Goal: Task Accomplishment & Management: Manage account settings

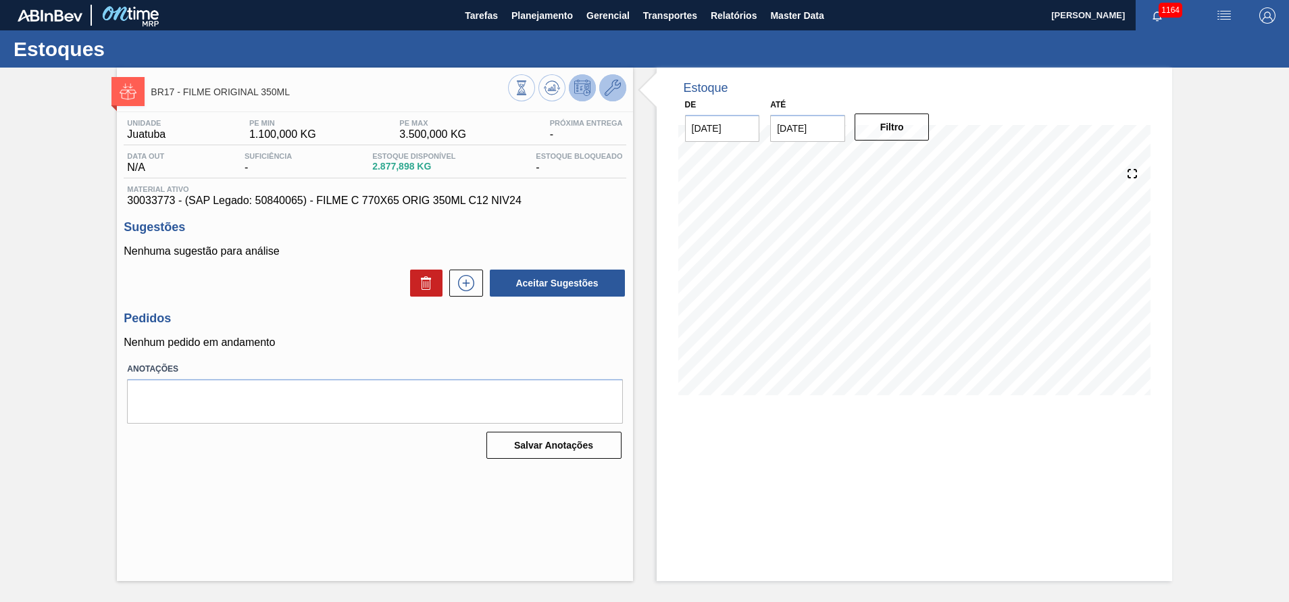
click at [605, 84] on icon at bounding box center [613, 88] width 16 height 16
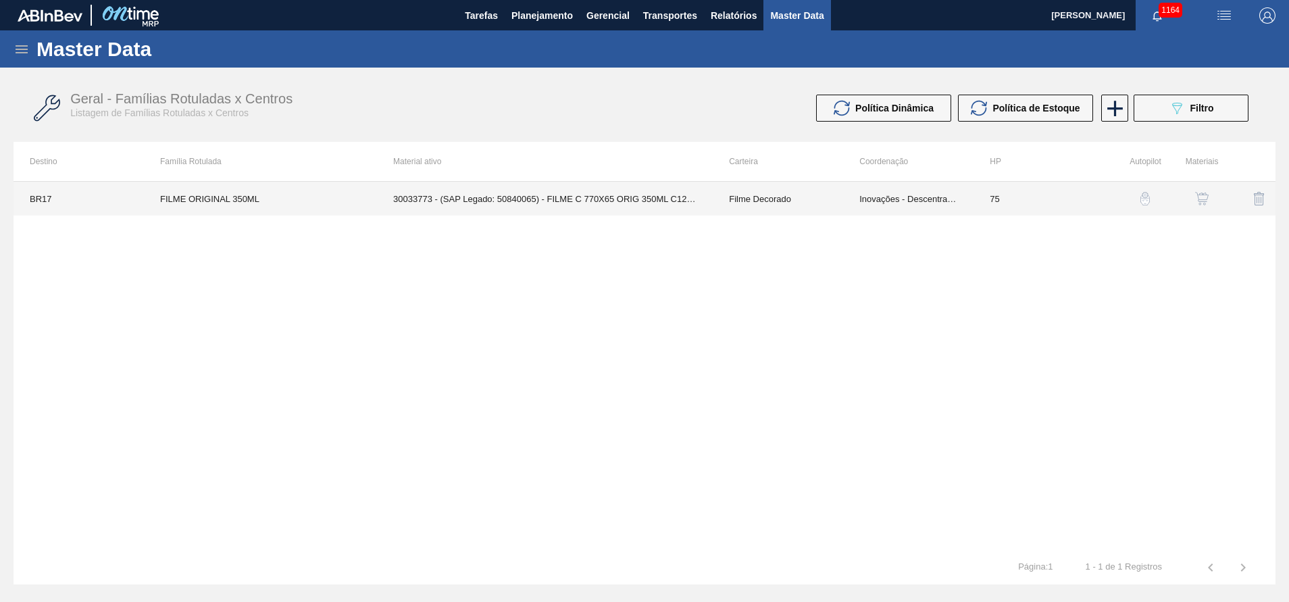
click at [656, 202] on td "30033773 - (SAP Legado: 50840065) - FILME C 770X65 ORIG 350ML C12 NIV24" at bounding box center [545, 199] width 336 height 34
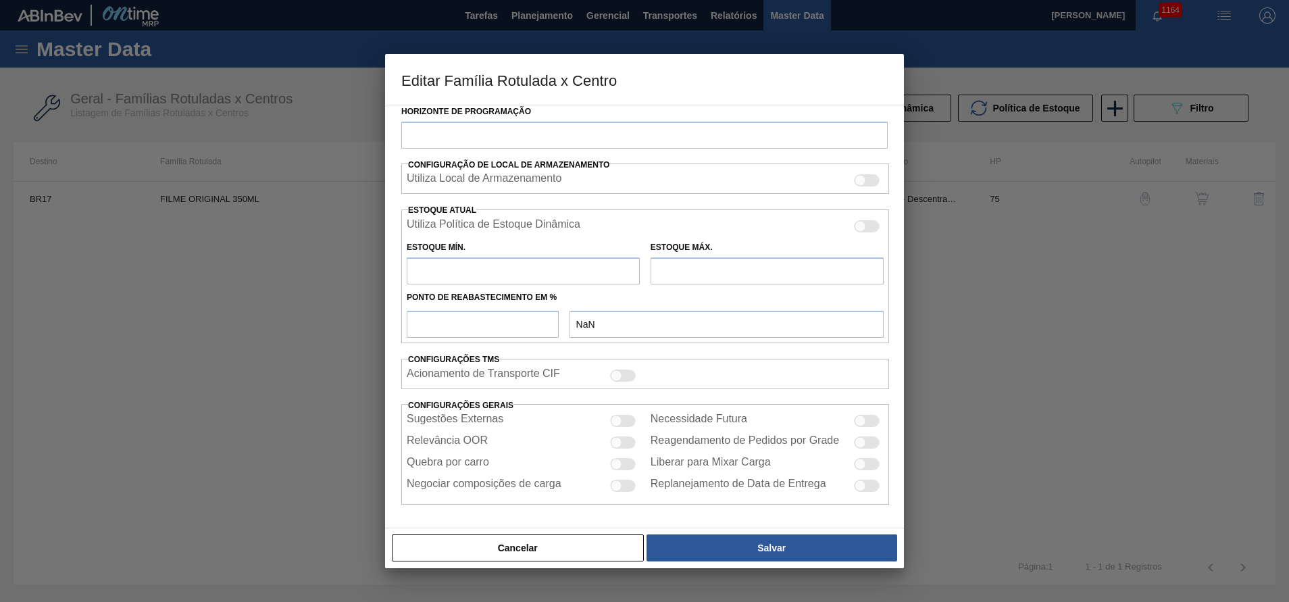
type input "Filme Decorado"
type input "FILME ORIGINAL 350ML"
type input "BR17 - Juatuba"
type input "75"
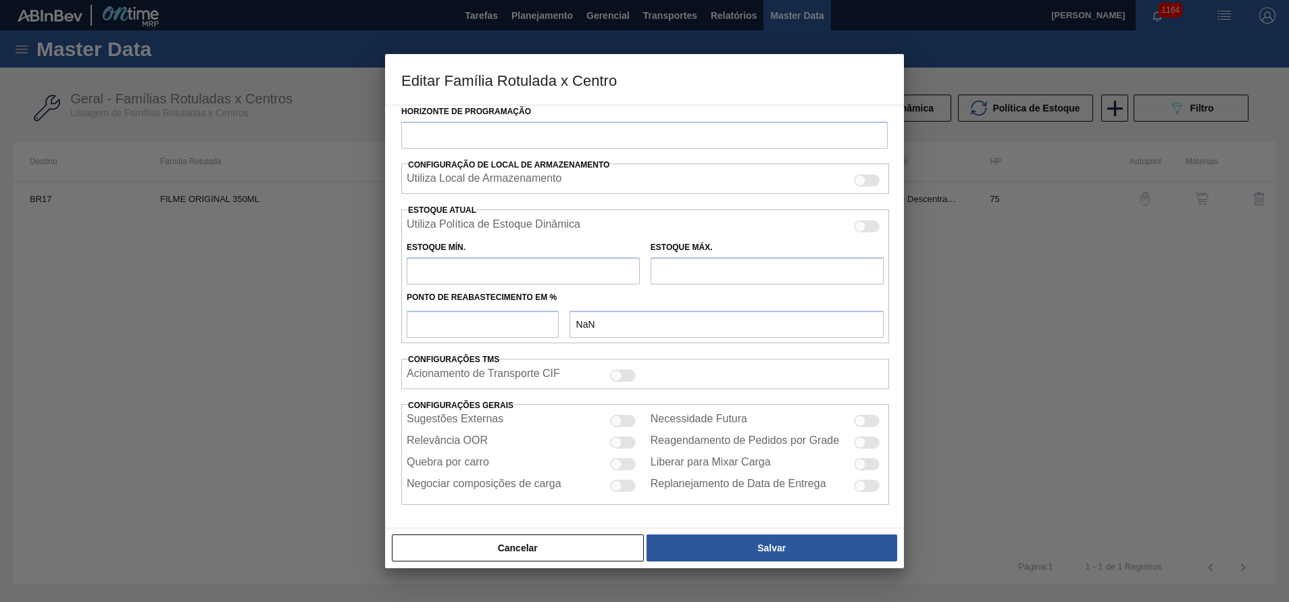
type input "1.100"
type input "3.500"
type input "50"
type input "2.300,000"
checkbox input "true"
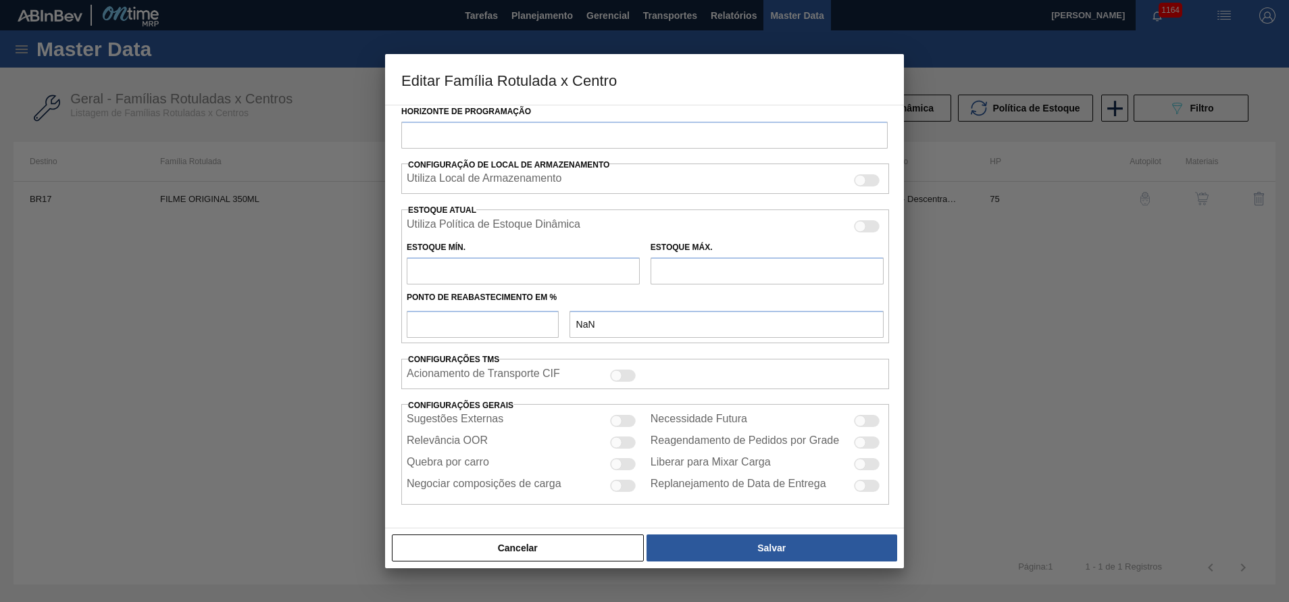
checkbox input "true"
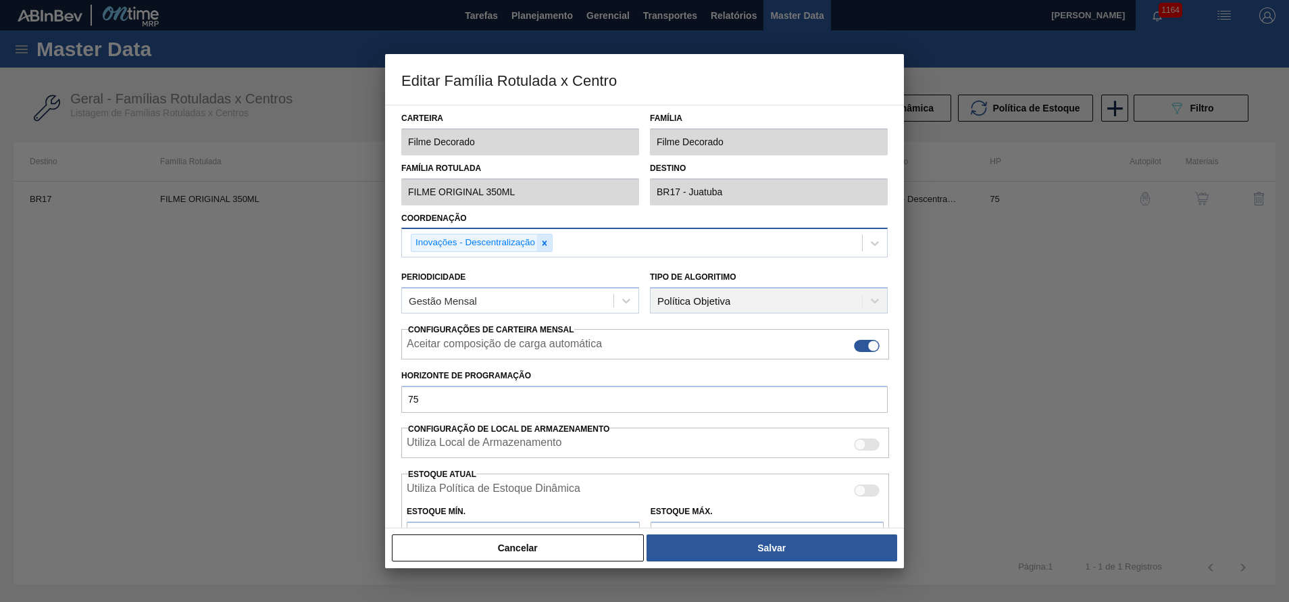
click at [546, 242] on icon at bounding box center [544, 242] width 9 height 9
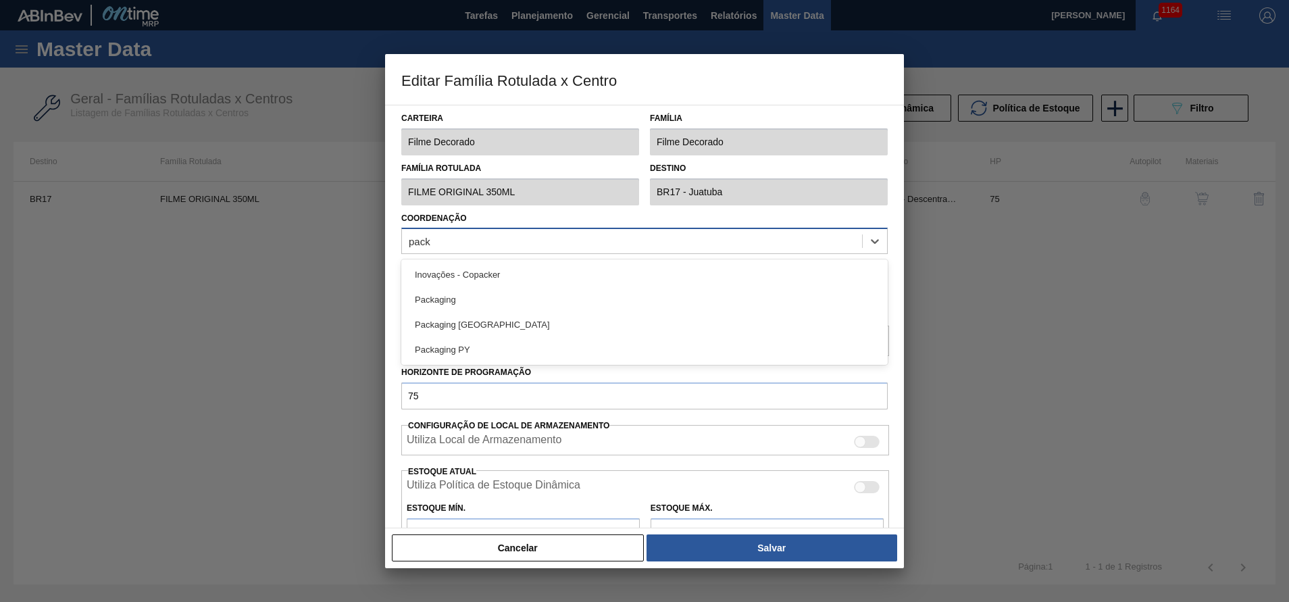
type input "packa"
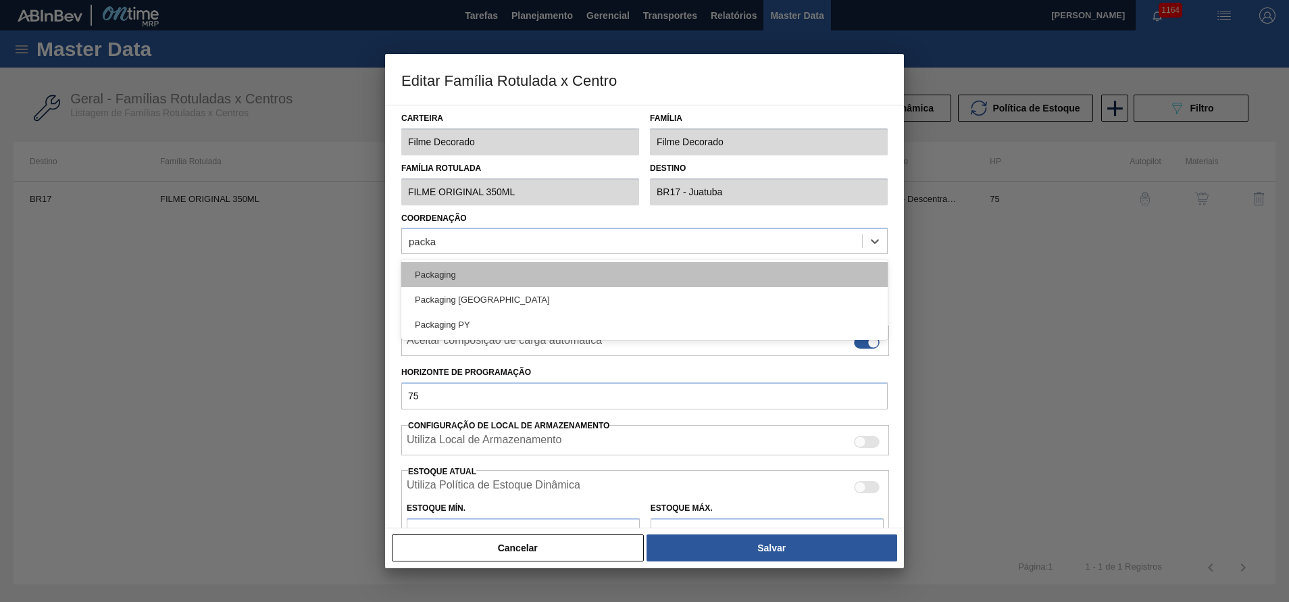
click at [472, 280] on div "Packaging" at bounding box center [644, 274] width 486 height 25
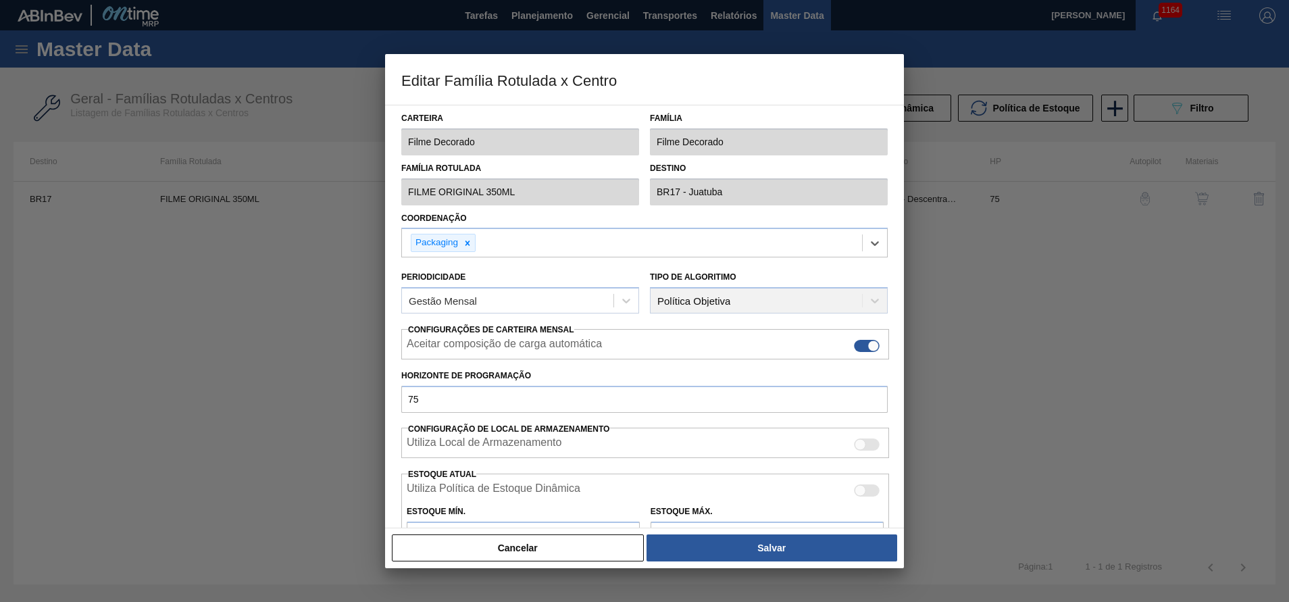
scroll to position [197, 0]
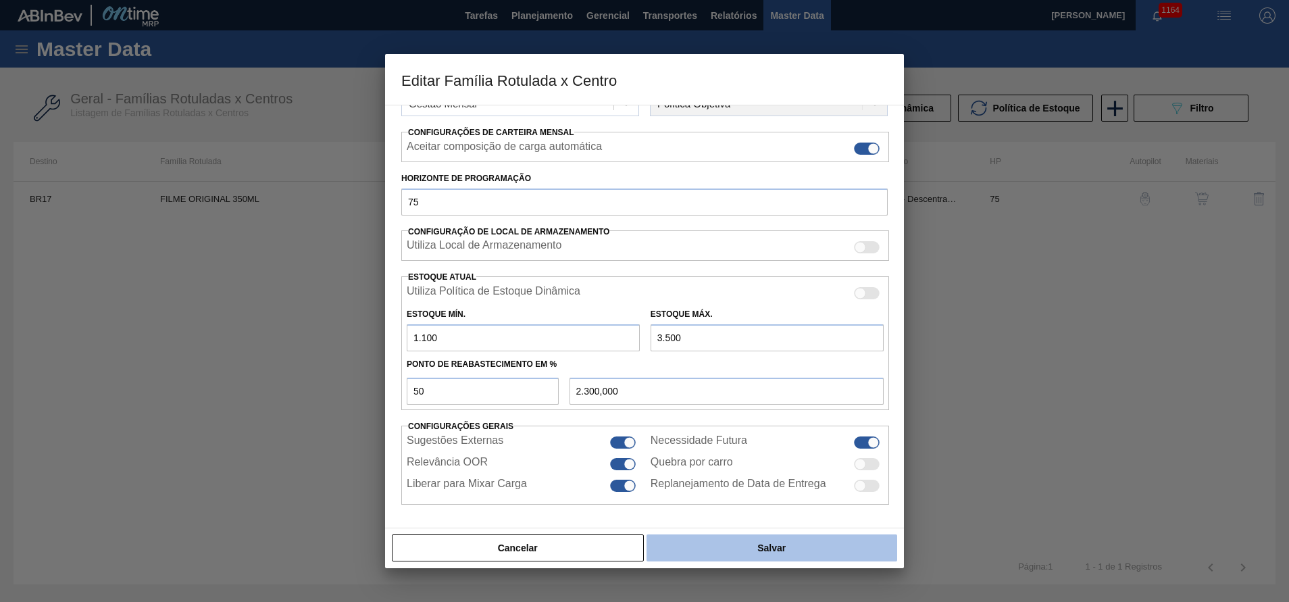
click at [800, 544] on button "Salvar" at bounding box center [771, 547] width 251 height 27
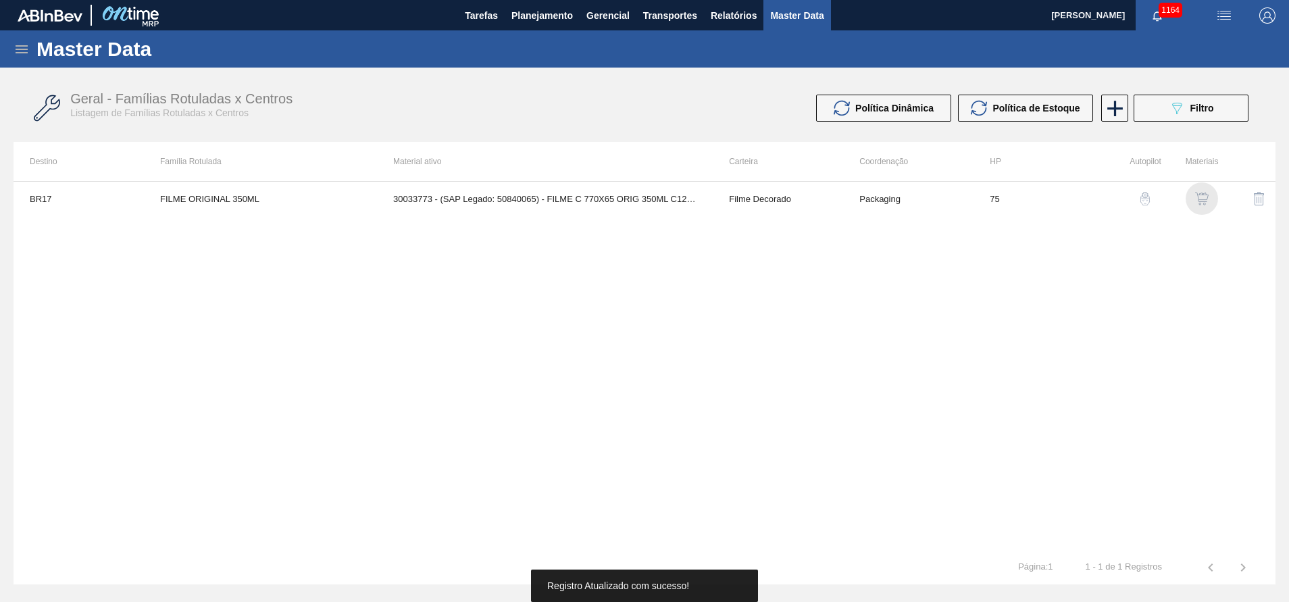
click at [1201, 196] on img "button" at bounding box center [1202, 199] width 14 height 14
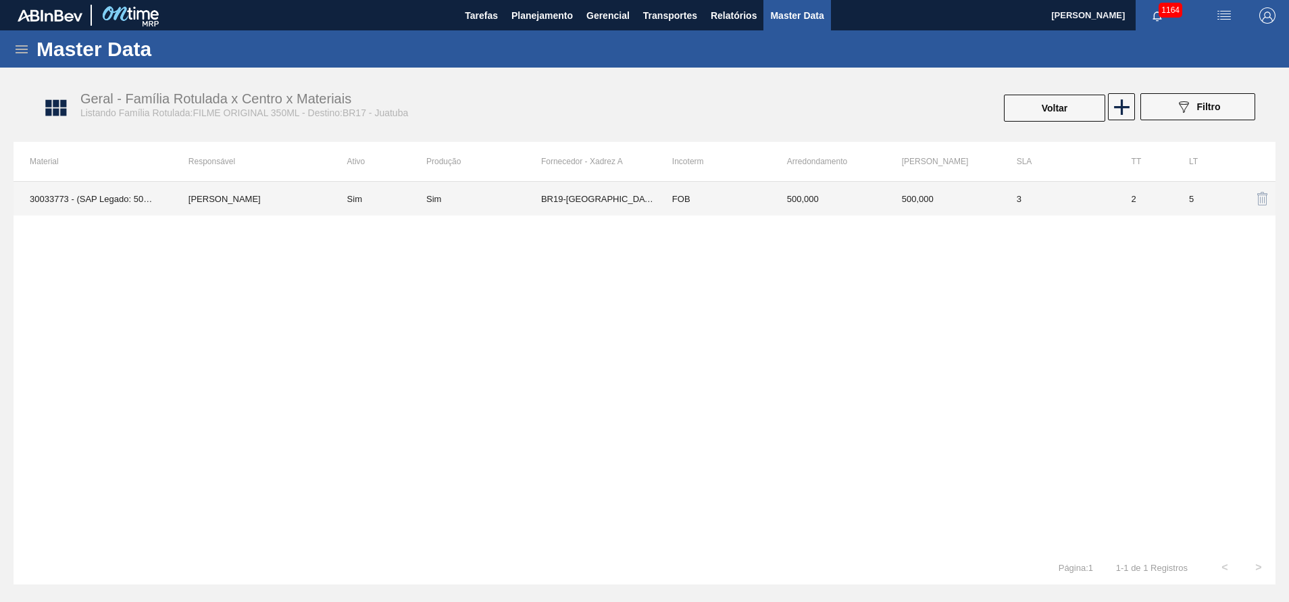
click at [407, 201] on td "Sim" at bounding box center [378, 199] width 95 height 34
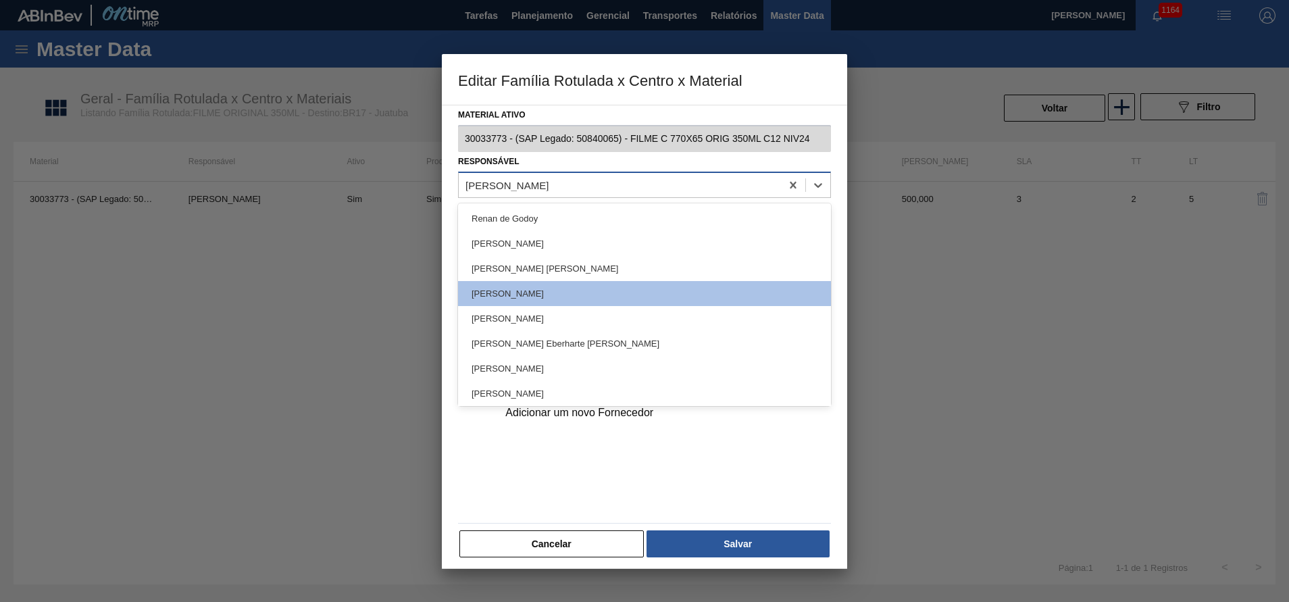
click at [518, 186] on div "[PERSON_NAME]" at bounding box center [506, 184] width 83 height 11
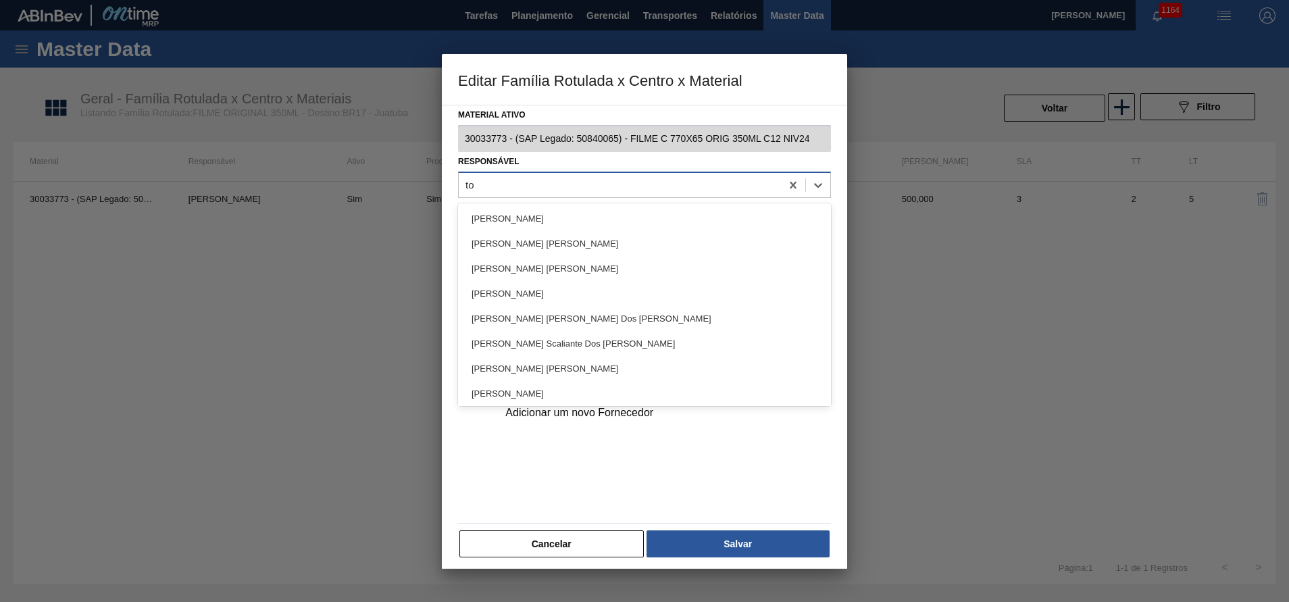
type input "tom"
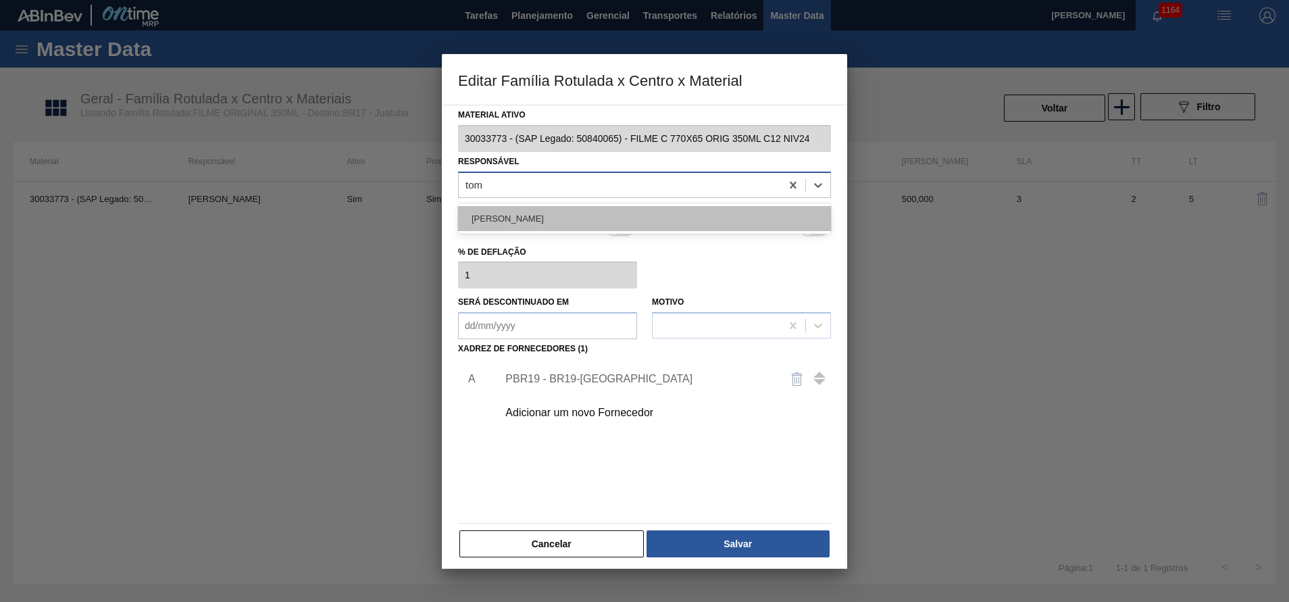
click at [530, 218] on div "[PERSON_NAME]" at bounding box center [644, 218] width 373 height 25
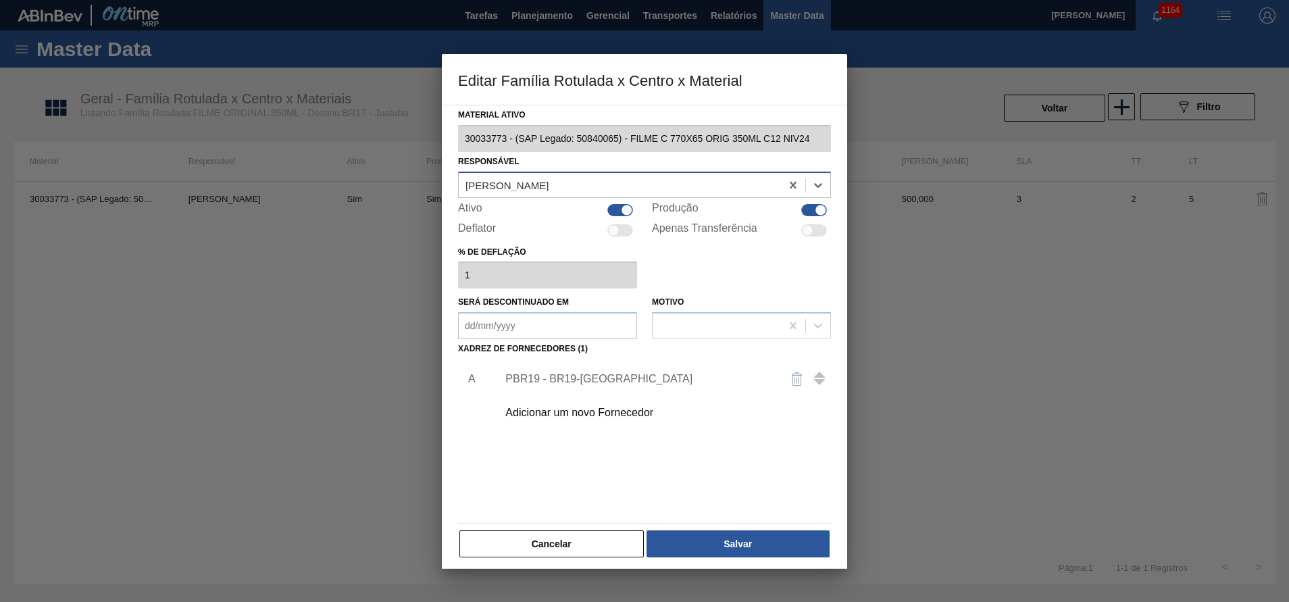
click at [574, 411] on div "Adicionar um novo Fornecedor" at bounding box center [637, 413] width 265 height 12
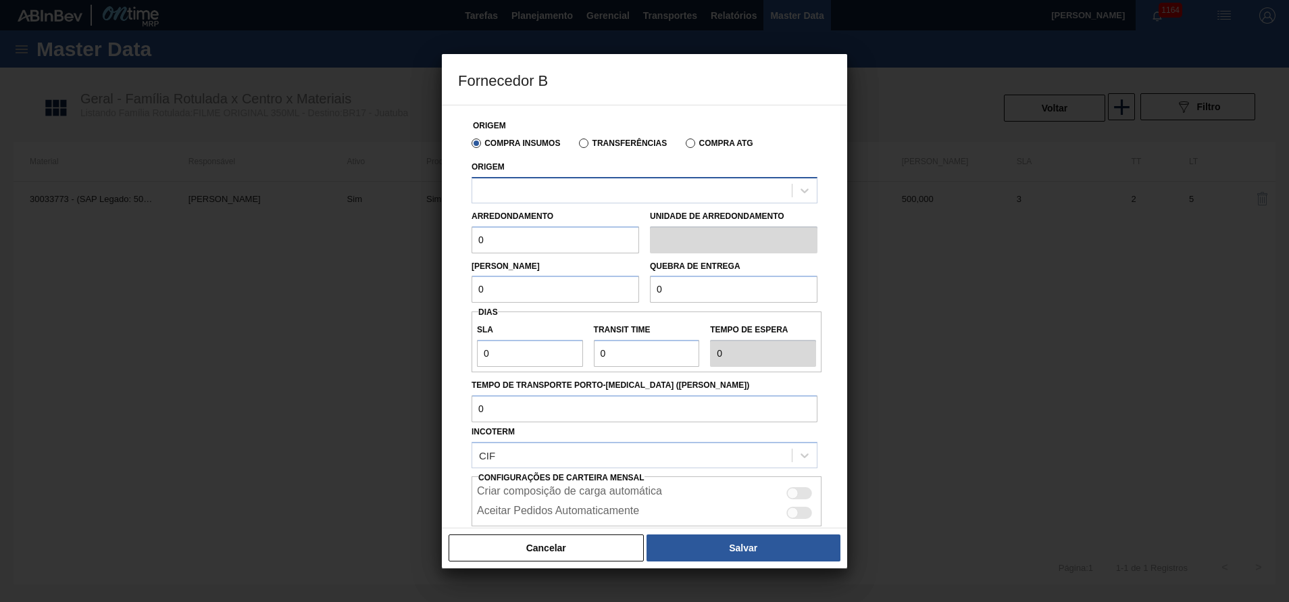
click at [507, 177] on div at bounding box center [644, 190] width 346 height 26
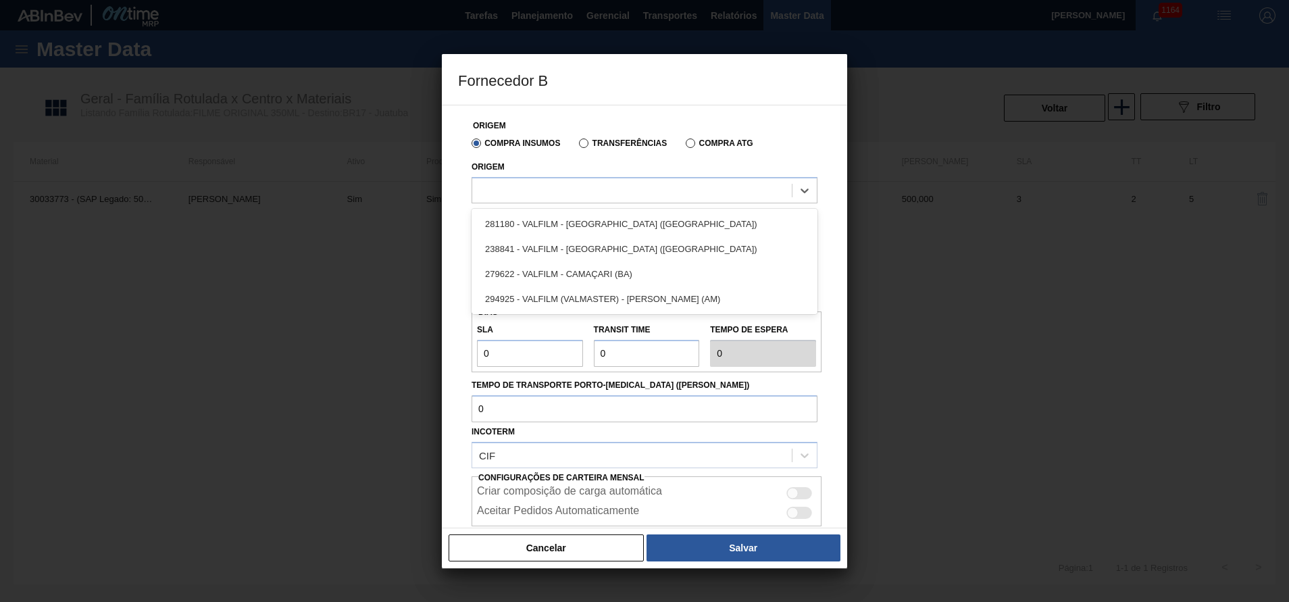
click at [568, 298] on div "294925 - VALFILM (VALMASTER) - [PERSON_NAME] (AM)" at bounding box center [644, 298] width 346 height 25
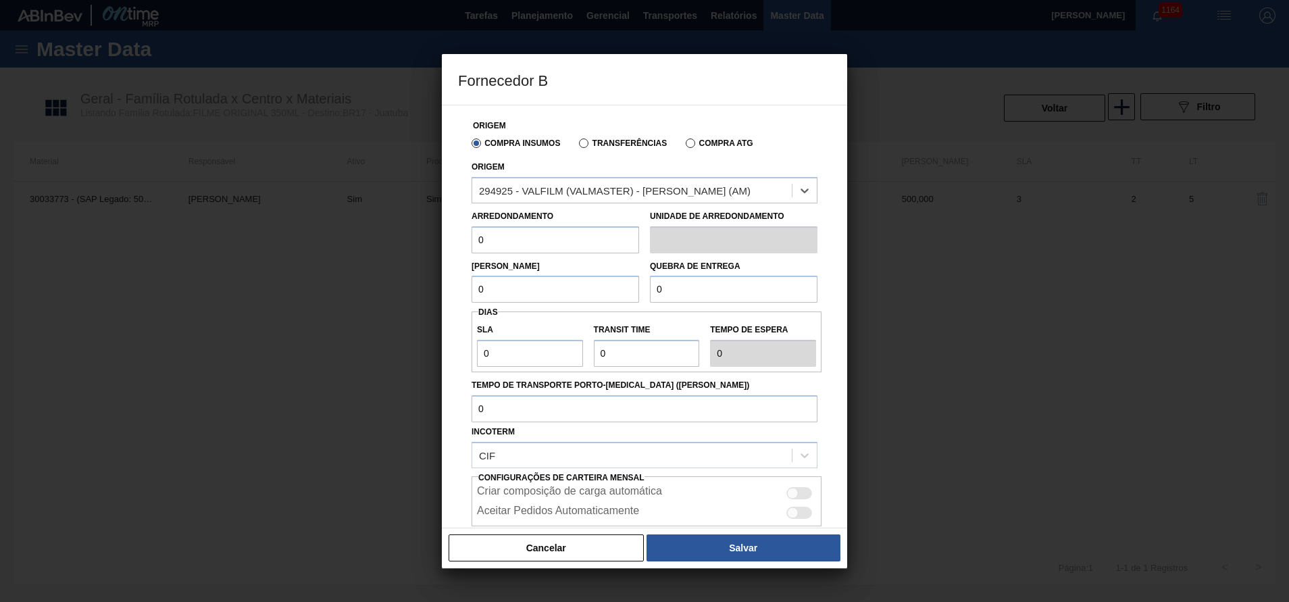
drag, startPoint x: 507, startPoint y: 234, endPoint x: 410, endPoint y: 243, distance: 96.9
click at [411, 243] on div "Fornecedor B Origem Compra Insumos Transferências Compra ATG Origem option 2949…" at bounding box center [644, 301] width 1289 height 602
drag, startPoint x: 442, startPoint y: 257, endPoint x: 359, endPoint y: 259, distance: 83.1
click at [372, 257] on div "Fornecedor B Origem Compra Insumos Transferências Compra ATG Origem 294925 - VA…" at bounding box center [644, 301] width 1289 height 602
type input "500"
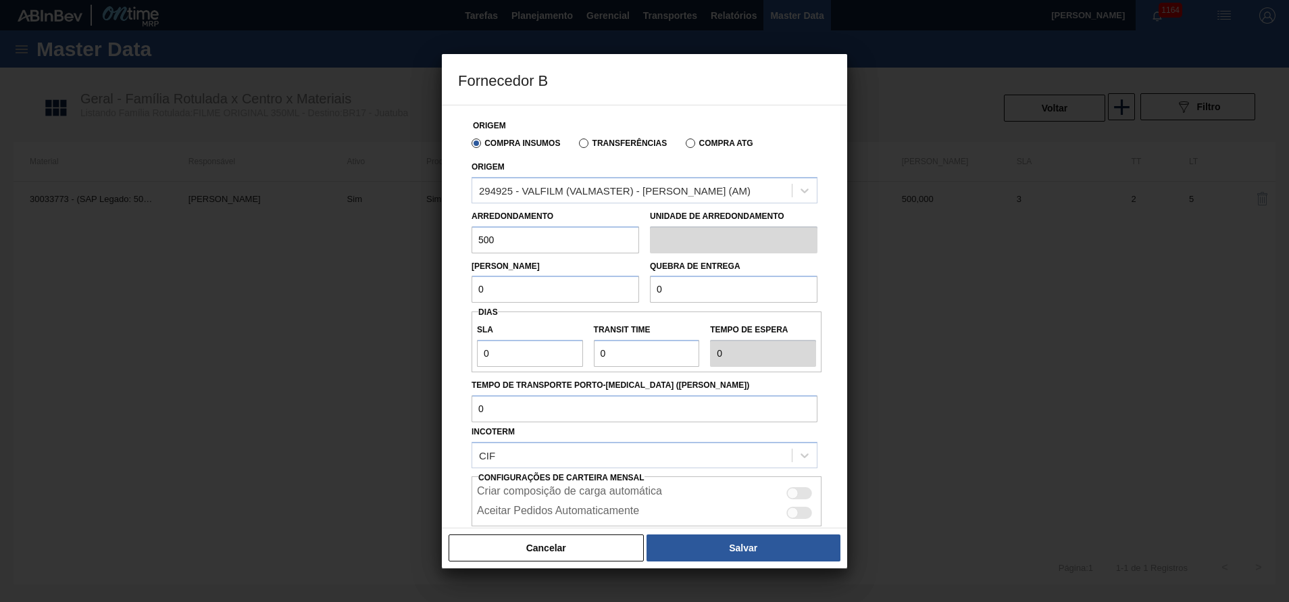
drag, startPoint x: 511, startPoint y: 281, endPoint x: 395, endPoint y: 297, distance: 116.5
click at [401, 295] on div "Fornecedor B Origem Compra Insumos Transferências Compra ATG Origem 294925 - VA…" at bounding box center [644, 301] width 1289 height 602
paste input "50"
type input "500"
drag, startPoint x: 665, startPoint y: 297, endPoint x: 496, endPoint y: 301, distance: 169.6
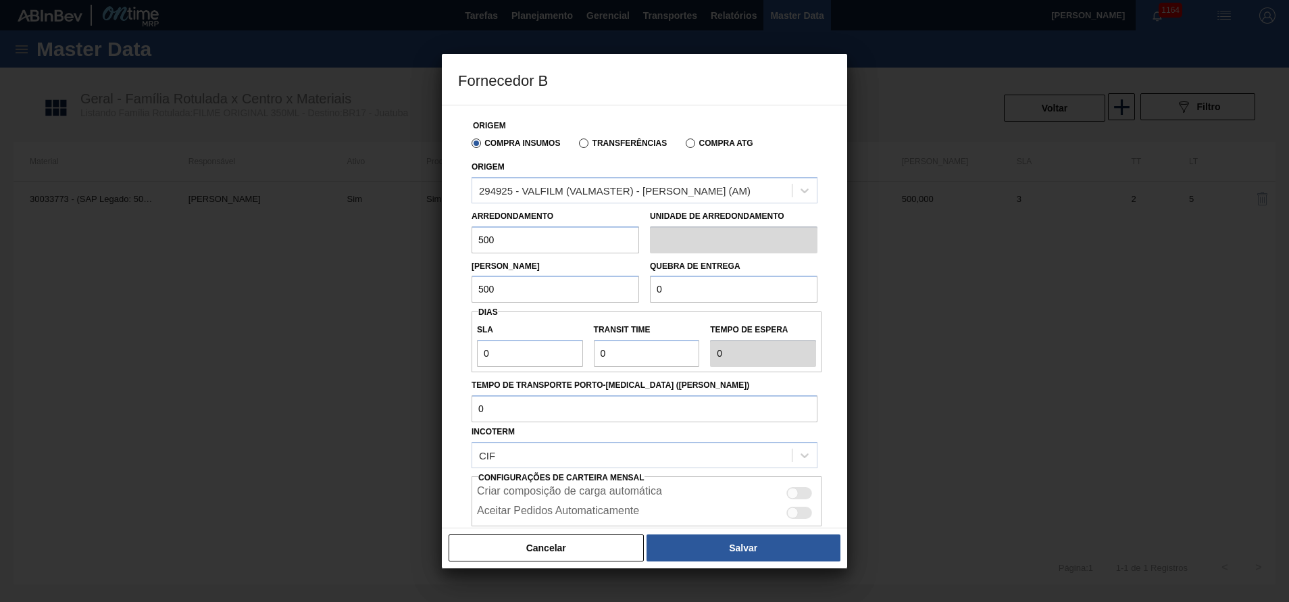
click at [497, 300] on div "Lote Mínimo 500 Quebra de entrega 0" at bounding box center [644, 278] width 357 height 50
paste input "50"
type input "5.000"
drag, startPoint x: 496, startPoint y: 357, endPoint x: 430, endPoint y: 371, distance: 68.2
click at [430, 371] on div "Fornecedor B Origem Compra Insumos Transferências Compra ATG Origem 294925 - VA…" at bounding box center [644, 301] width 1289 height 602
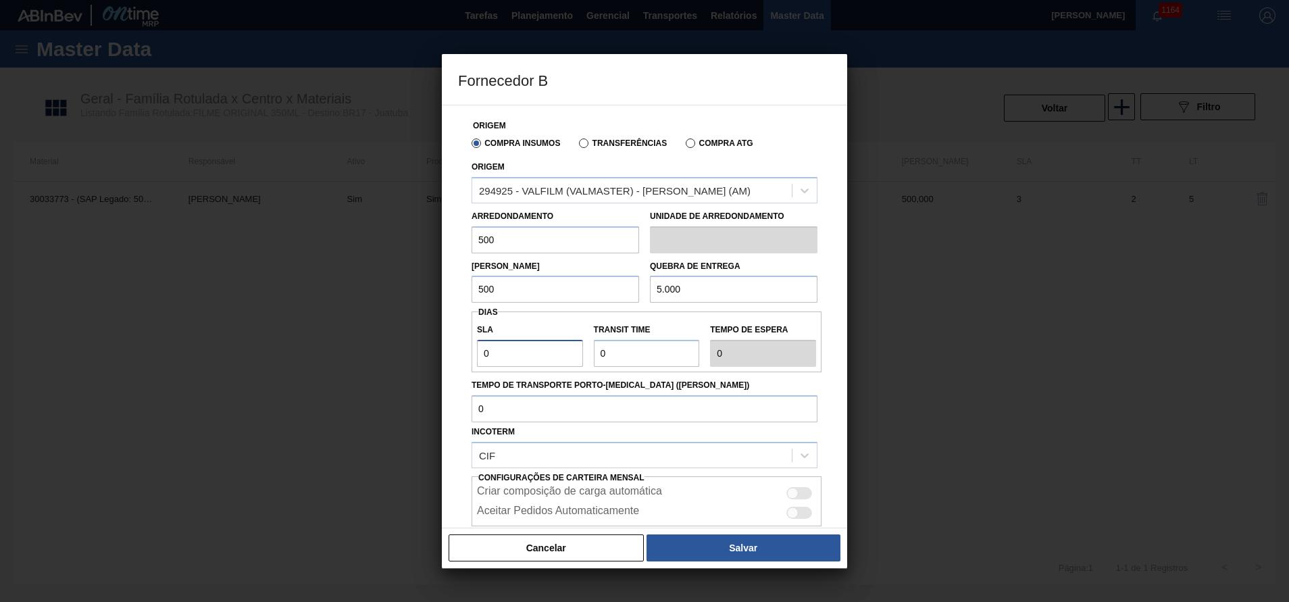
type input "4"
type input "45"
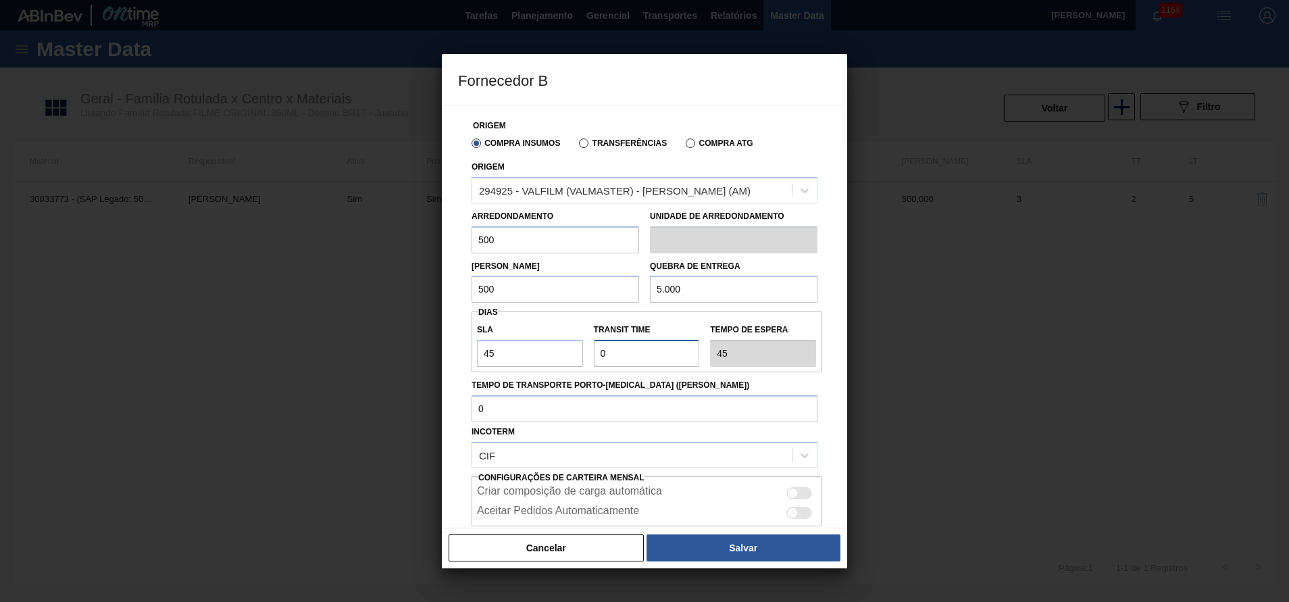
type input "1"
type input "46"
type input "15"
type input "60"
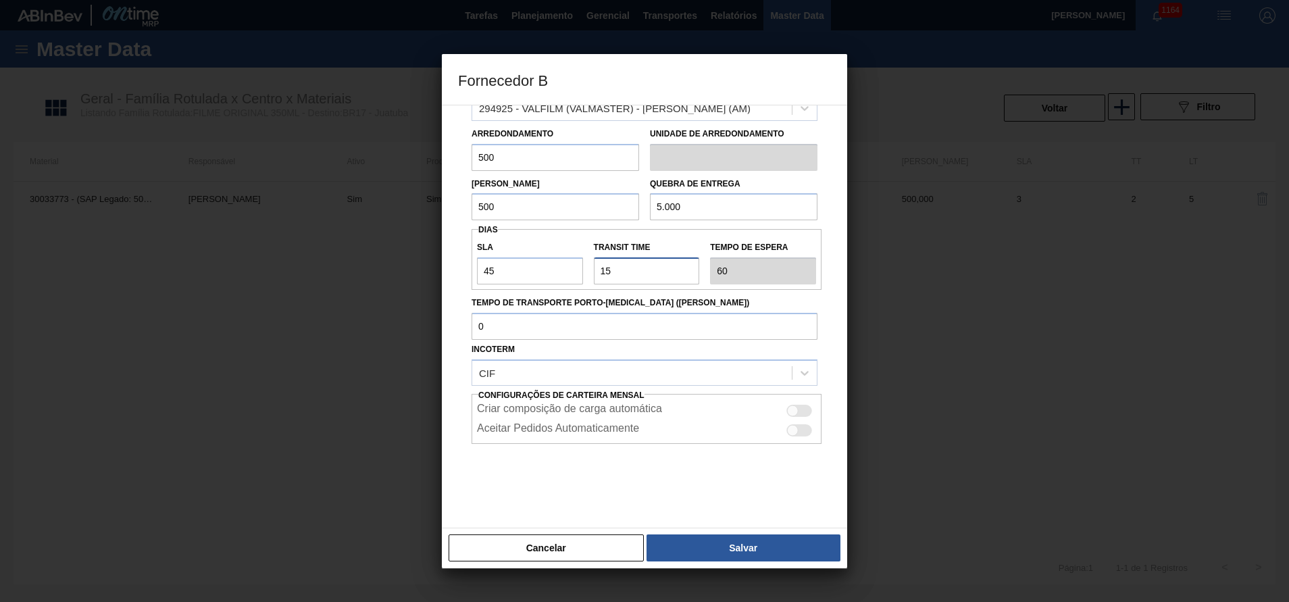
type input "15"
click at [796, 407] on div at bounding box center [799, 411] width 26 height 12
checkbox input "true"
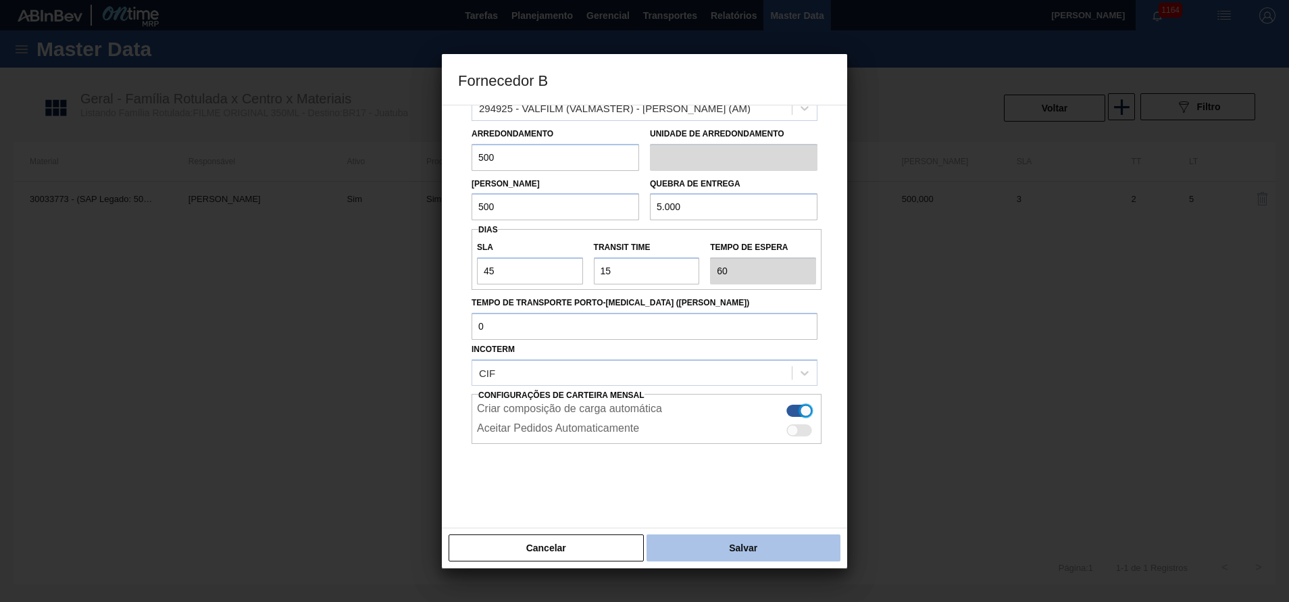
click at [774, 538] on button "Salvar" at bounding box center [743, 547] width 194 height 27
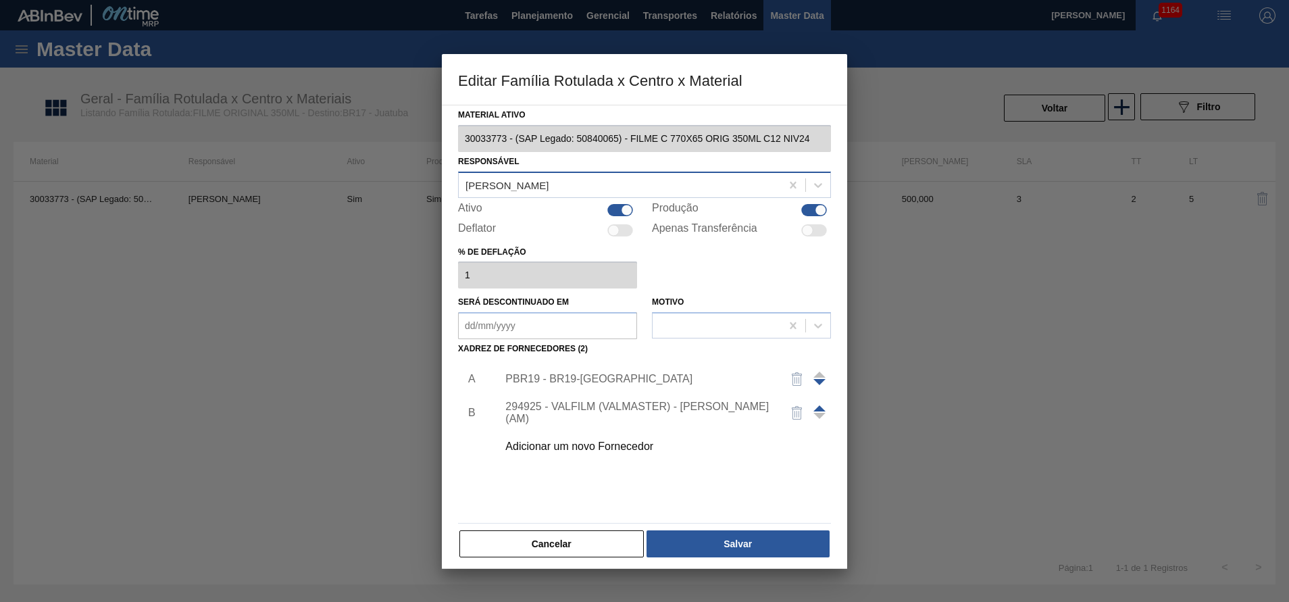
click at [797, 376] on img "button" at bounding box center [797, 379] width 16 height 16
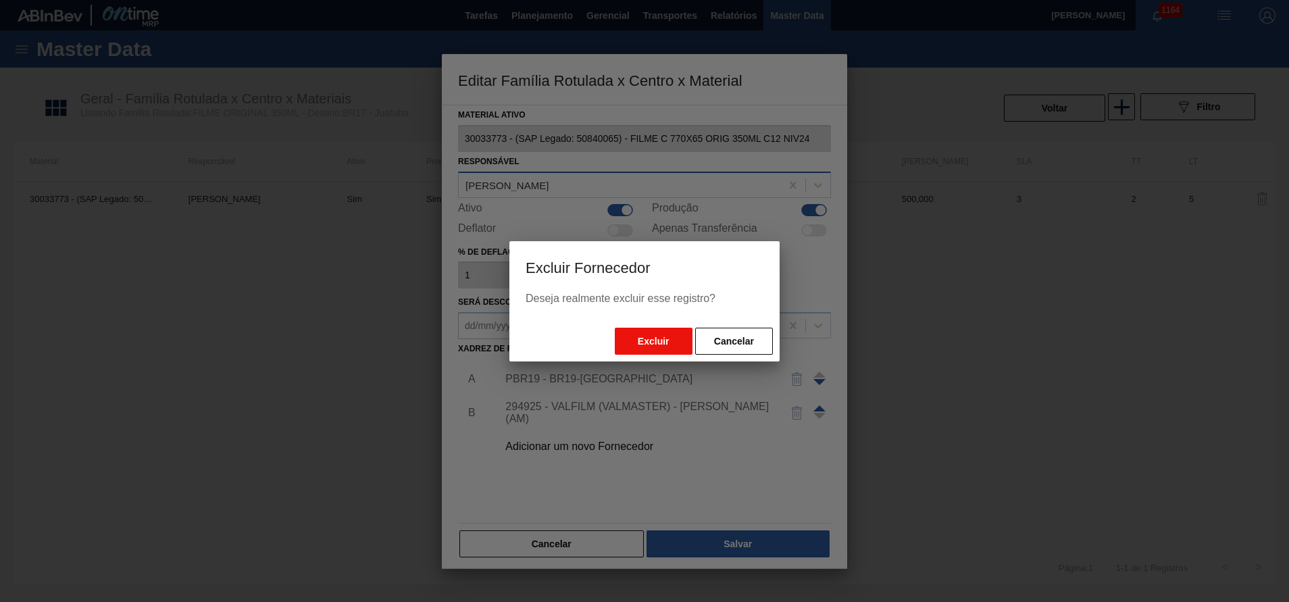
click at [638, 331] on button "Excluir" at bounding box center [654, 341] width 78 height 27
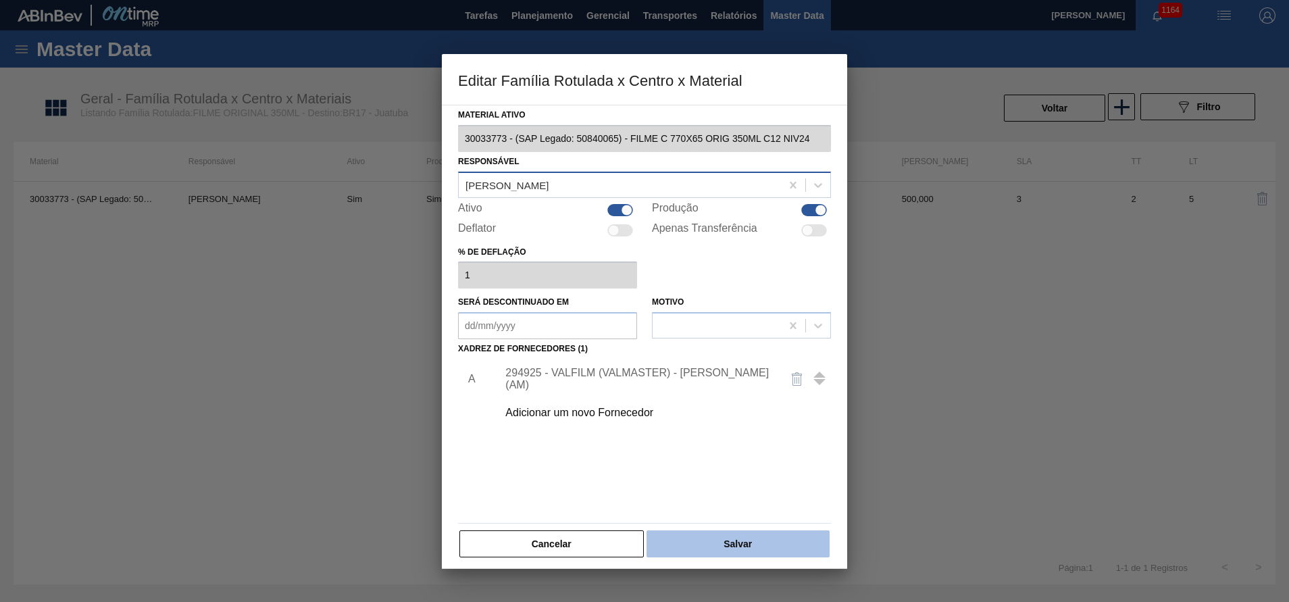
click at [749, 543] on button "Salvar" at bounding box center [737, 543] width 183 height 27
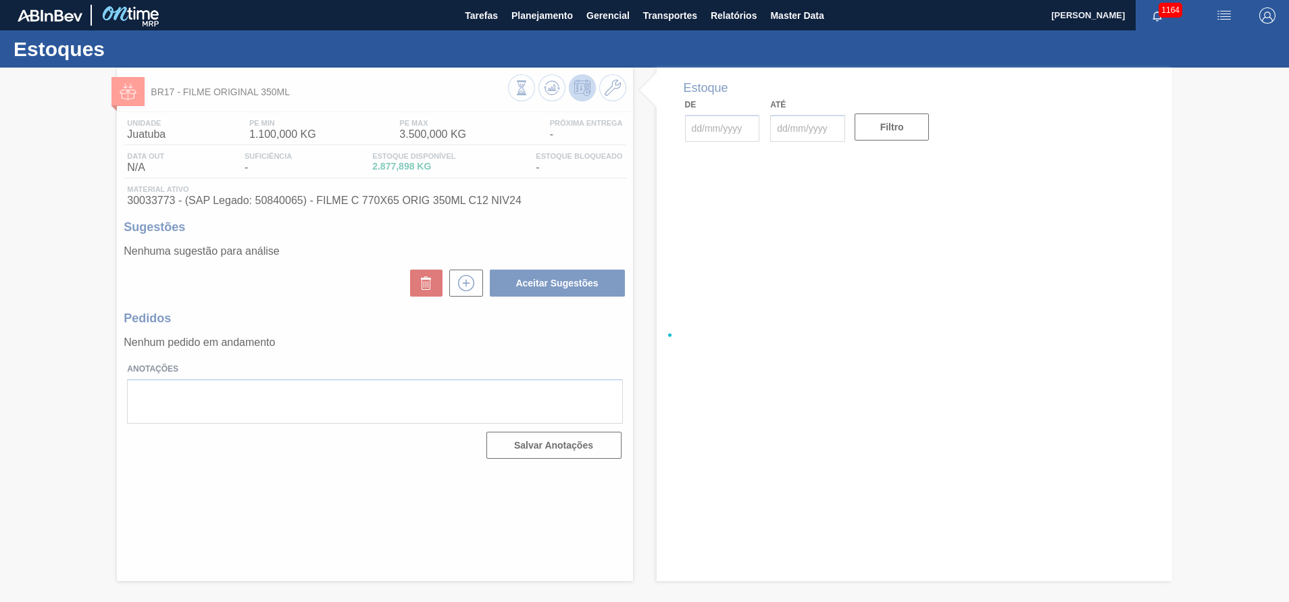
type input "[DATE]"
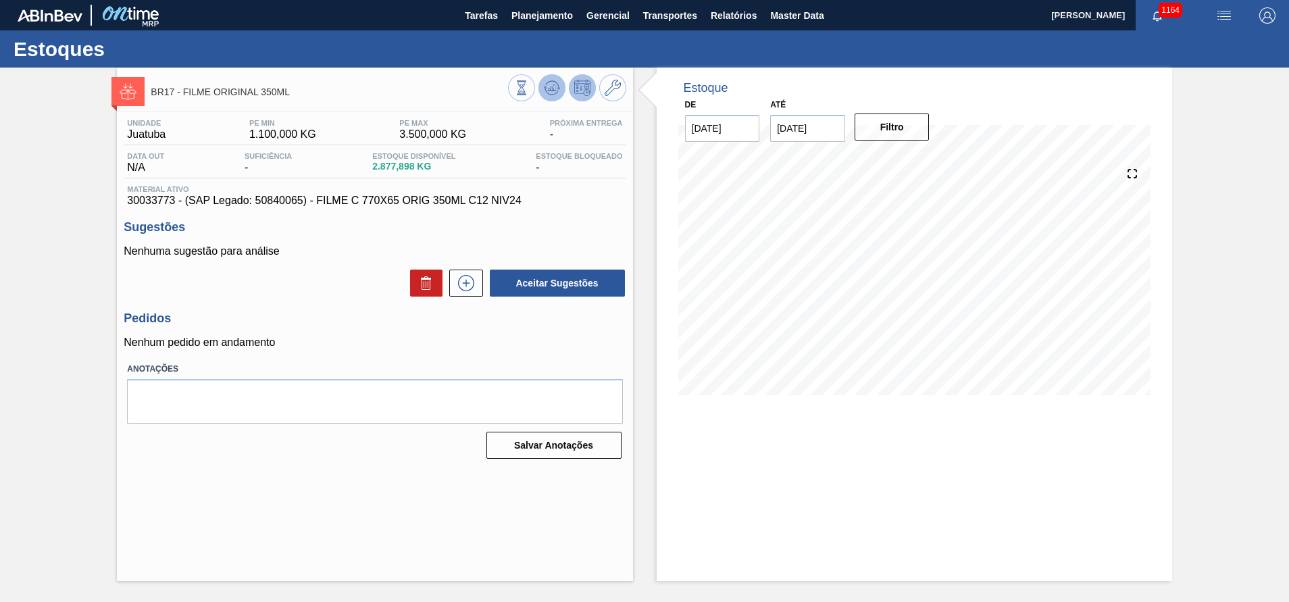
click at [541, 86] on button at bounding box center [551, 87] width 27 height 27
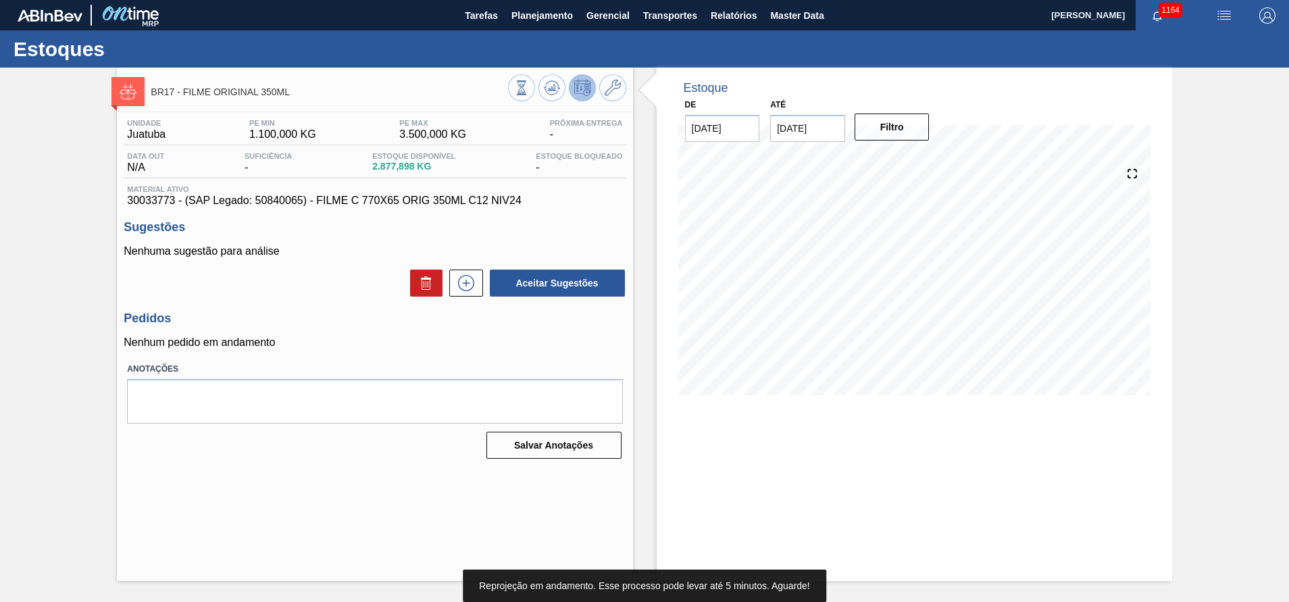
click at [780, 125] on input "[DATE]" at bounding box center [807, 128] width 75 height 27
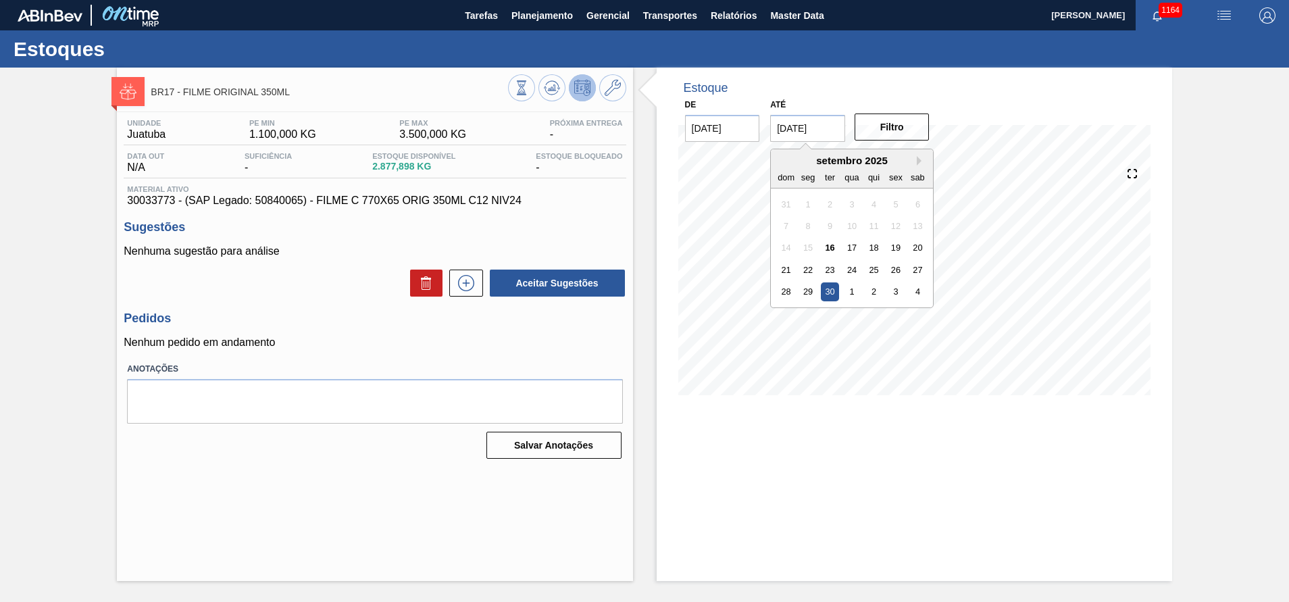
click at [918, 165] on div "setembro 2025" at bounding box center [852, 160] width 162 height 11
click at [917, 158] on button "Next Month" at bounding box center [921, 160] width 9 height 9
click at [877, 284] on div "27" at bounding box center [874, 291] width 18 height 18
type input "[DATE]"
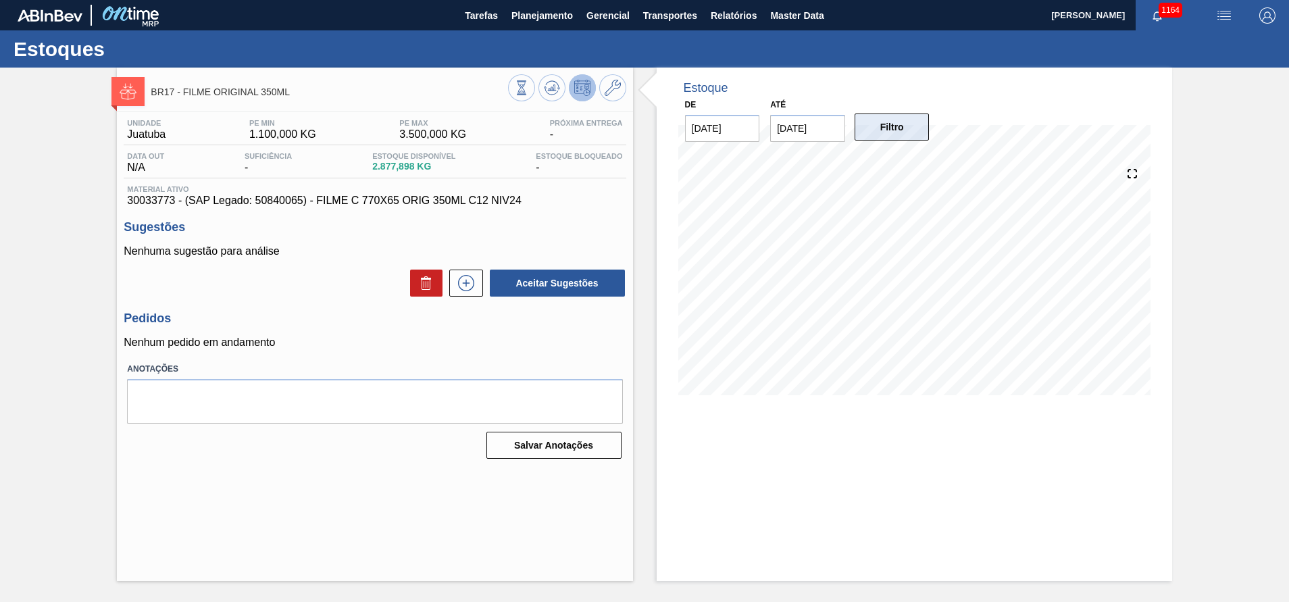
click at [881, 134] on button "Filtro" at bounding box center [891, 126] width 75 height 27
click at [551, 91] on icon at bounding box center [551, 87] width 9 height 6
click at [541, 9] on span "Planejamento" at bounding box center [541, 15] width 61 height 16
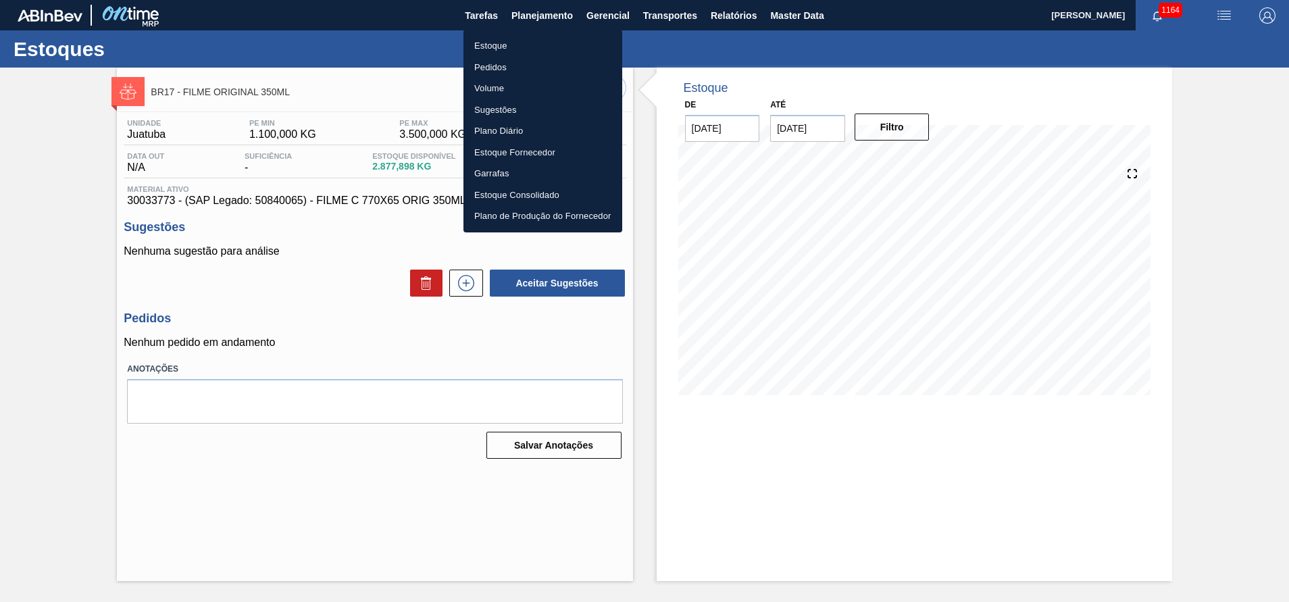
drag, startPoint x: 490, startPoint y: 49, endPoint x: 482, endPoint y: 97, distance: 49.3
click at [490, 49] on li "Estoque" at bounding box center [542, 46] width 159 height 22
